Goal: Information Seeking & Learning: Learn about a topic

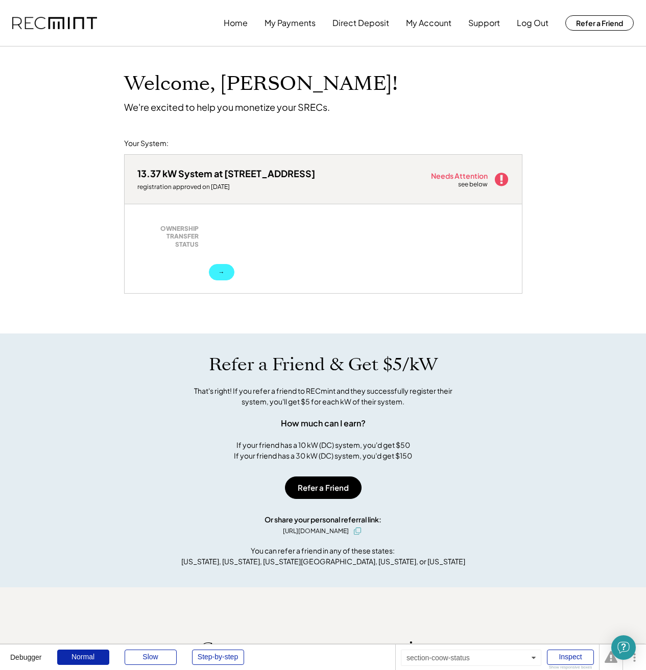
click at [224, 269] on button "→" at bounding box center [222, 272] width 26 height 16
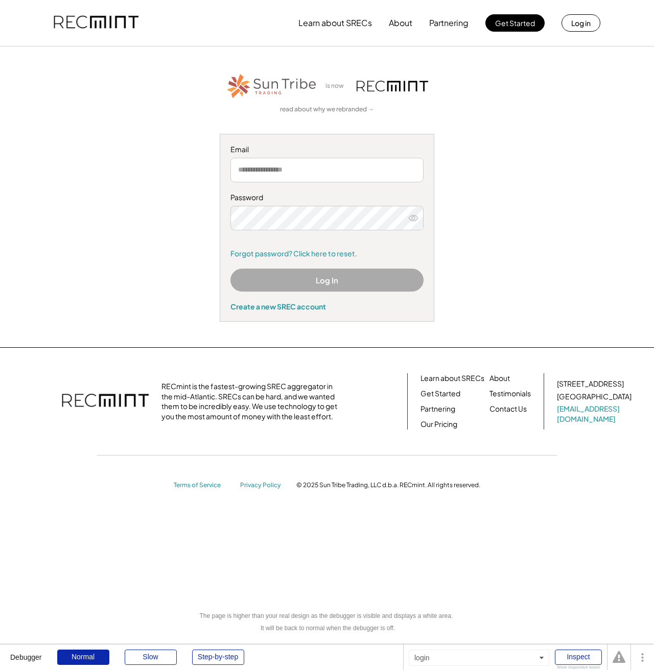
click at [142, 220] on div "is now read about why we rebranded → Email Password Remember me Forgot password…" at bounding box center [326, 197] width 629 height 250
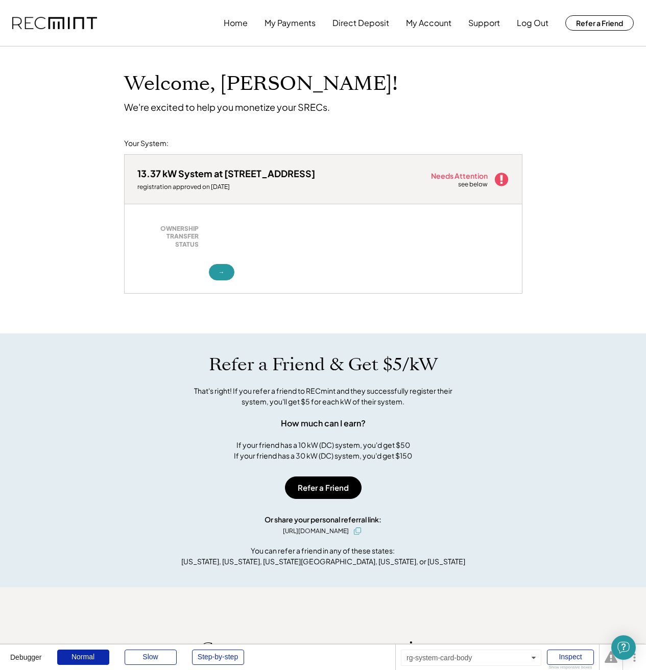
click at [292, 307] on div "13.37 kW System at [STREET_ADDRESS] registration approved on [DATE] Needs Atten…" at bounding box center [323, 239] width 398 height 190
click at [316, 324] on div "13.37 kW System at 6313 Jonathans Cove Dr registration approved on 11/25/23 Nee…" at bounding box center [323, 239] width 398 height 190
click at [320, 275] on div "→" at bounding box center [359, 272] width 300 height 16
click at [224, 267] on button "→" at bounding box center [222, 272] width 26 height 16
click at [118, 221] on div "Welcome, Robert! We're excited to help you monetize your SRECs. Your System: 13…" at bounding box center [323, 437] width 646 height 782
